Goal: Information Seeking & Learning: Learn about a topic

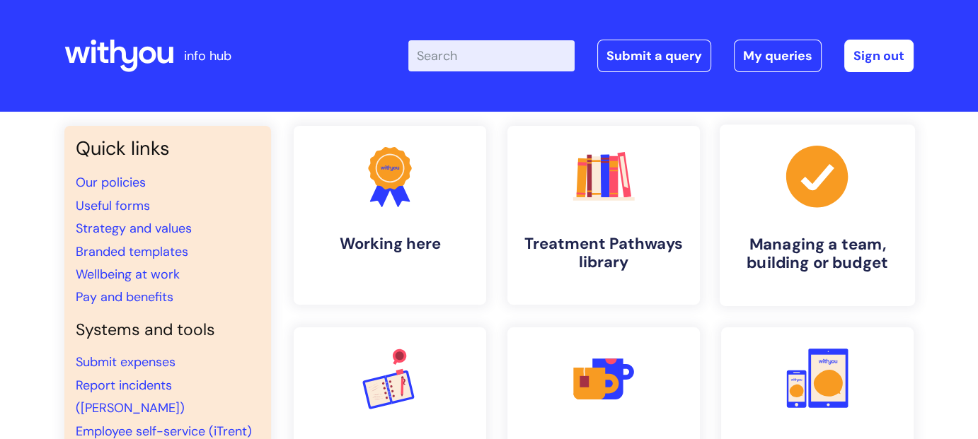
click at [802, 209] on icon ".cls-1{fill:#a53144;stroke-width:0px;}" at bounding box center [817, 177] width 70 height 70
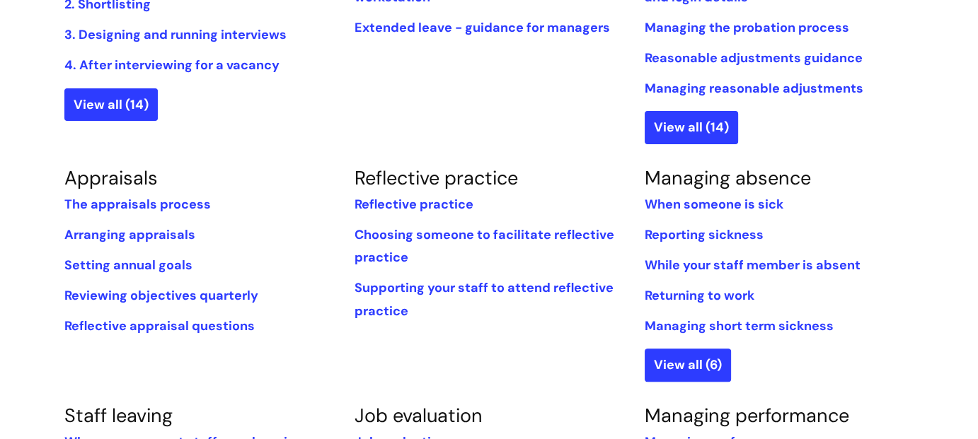
scroll to position [495, 0]
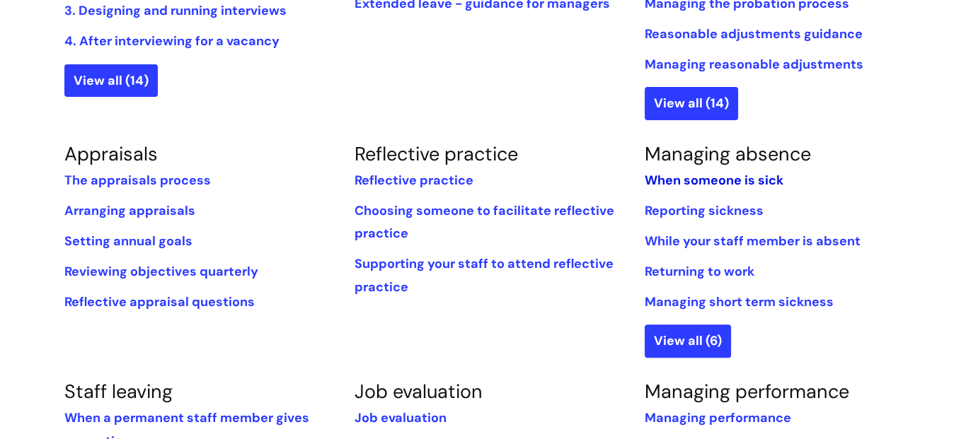
click at [662, 185] on link "When someone is sick" at bounding box center [714, 180] width 139 height 17
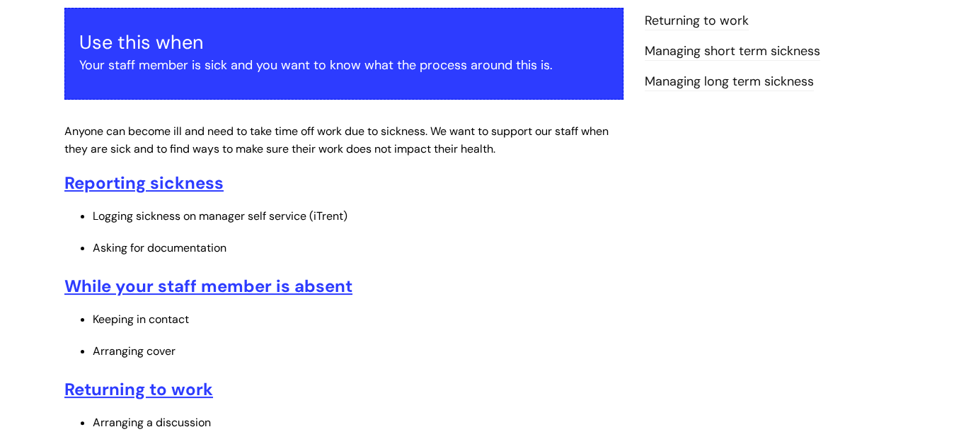
scroll to position [283, 0]
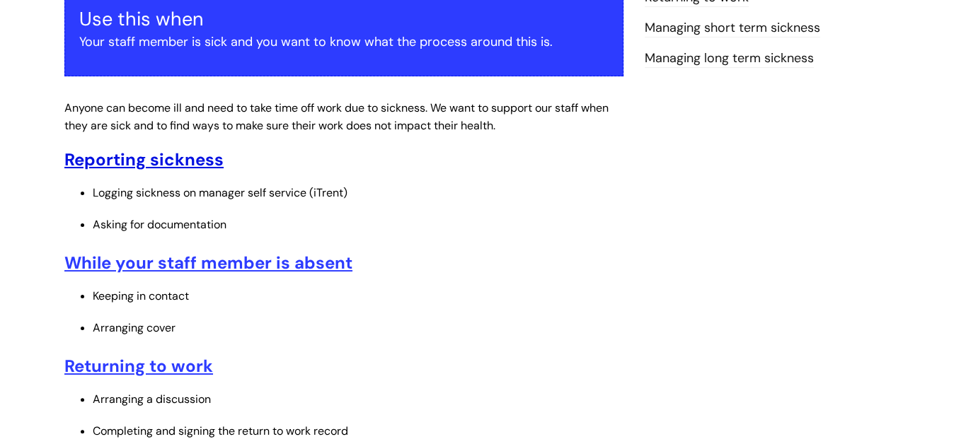
click at [165, 165] on u "Reporting sickness" at bounding box center [143, 160] width 159 height 22
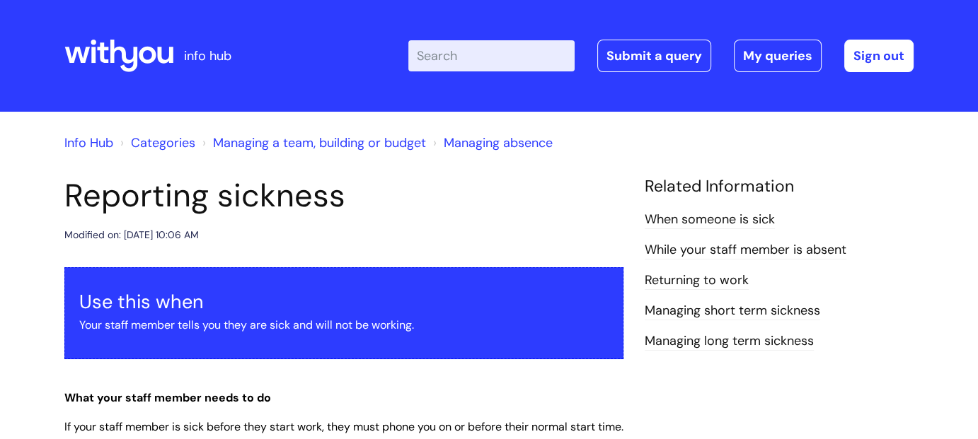
click at [739, 305] on link "Managing short term sickness" at bounding box center [732, 311] width 175 height 18
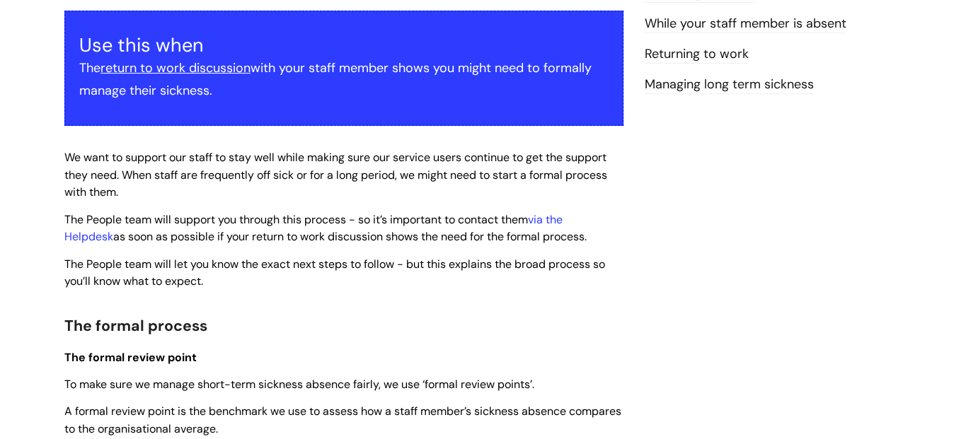
scroll to position [71, 0]
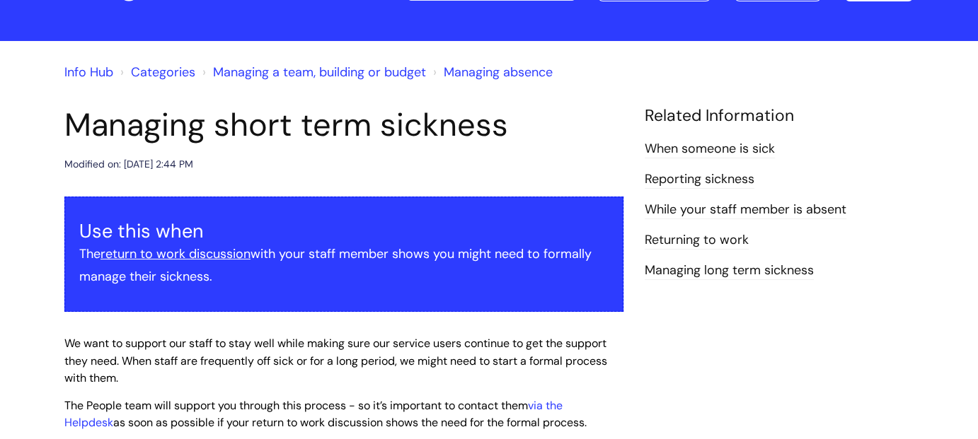
click at [711, 181] on link "Reporting sickness" at bounding box center [700, 180] width 110 height 18
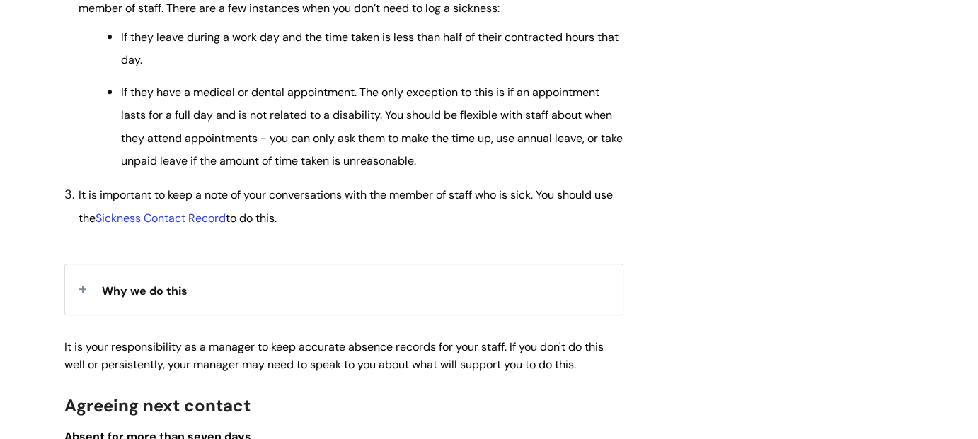
scroll to position [778, 0]
